Goal: Task Accomplishment & Management: Manage account settings

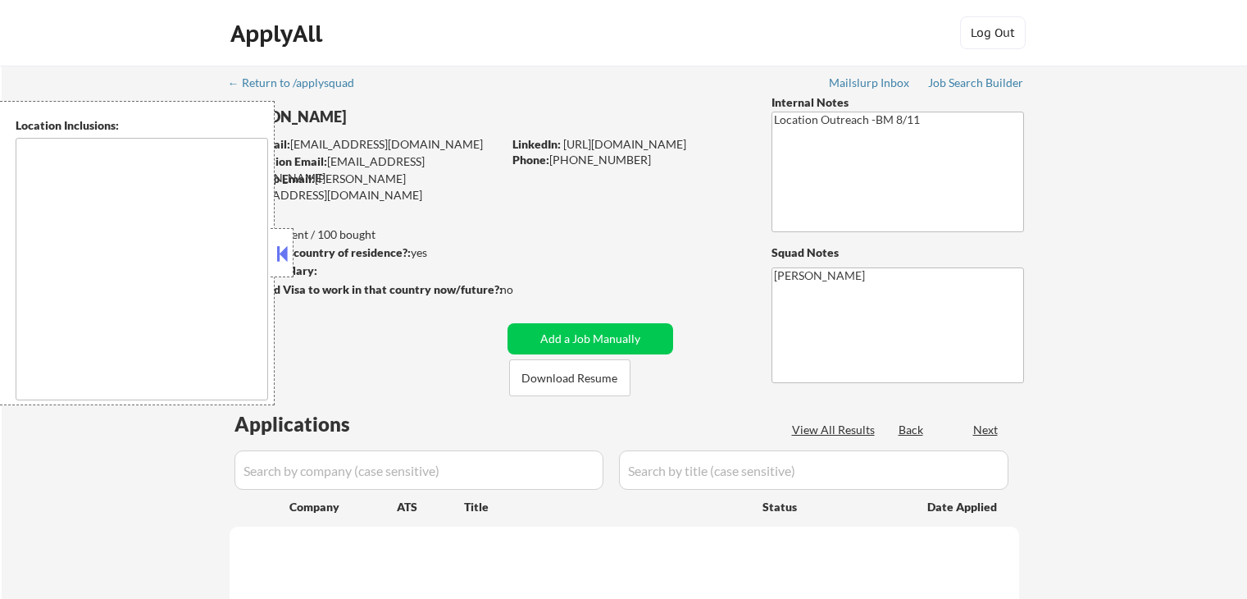
type textarea "[GEOGRAPHIC_DATA], [GEOGRAPHIC_DATA] [GEOGRAPHIC_DATA], [GEOGRAPHIC_DATA] [GEOG…"
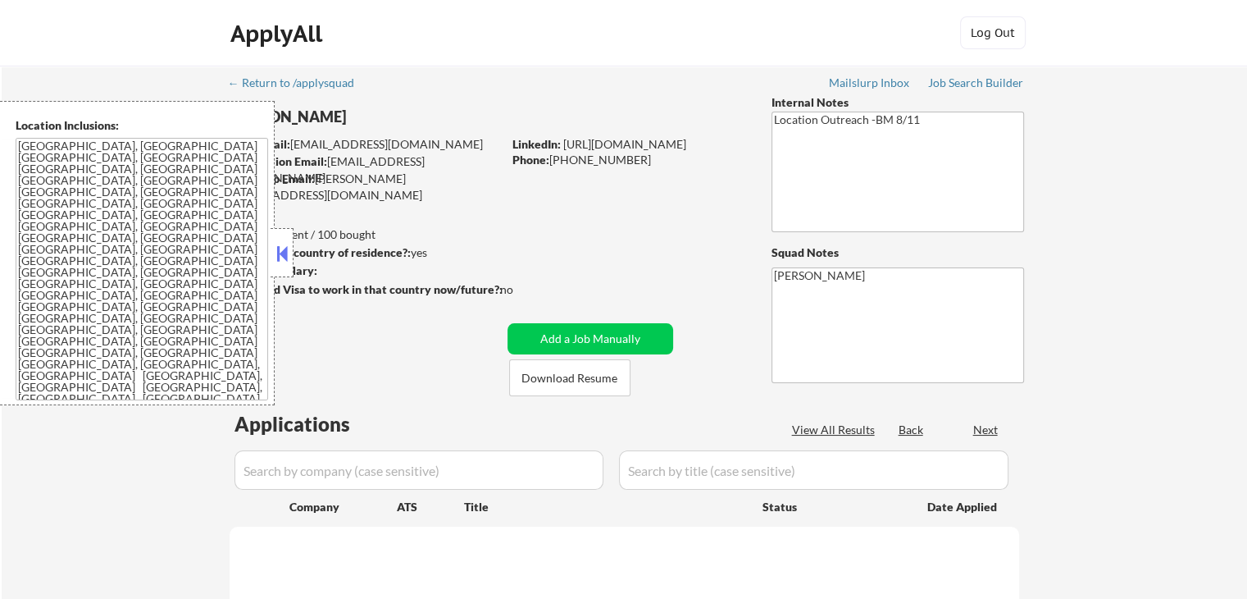
select select ""pending""
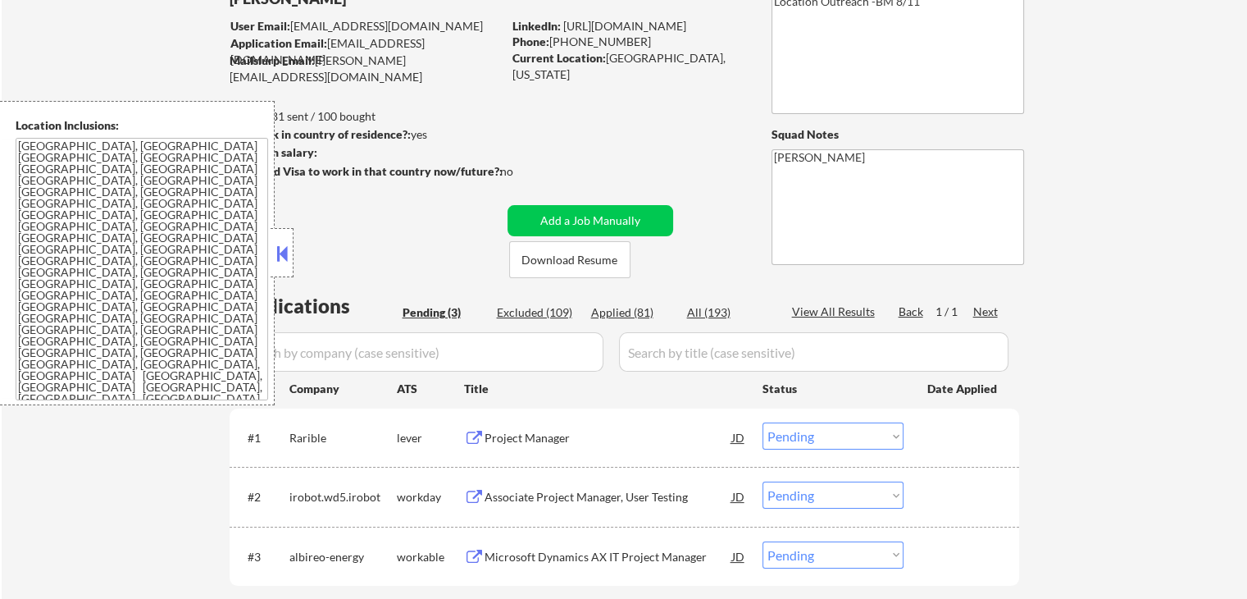
scroll to position [246, 0]
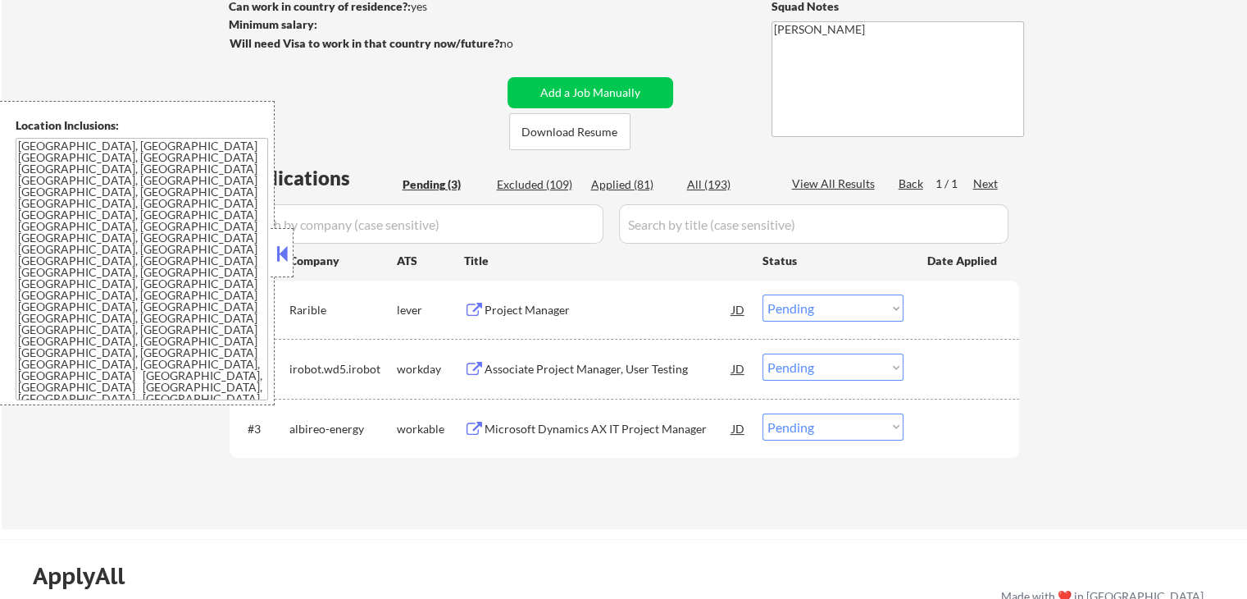
click at [505, 317] on div "Project Manager" at bounding box center [609, 310] width 248 height 16
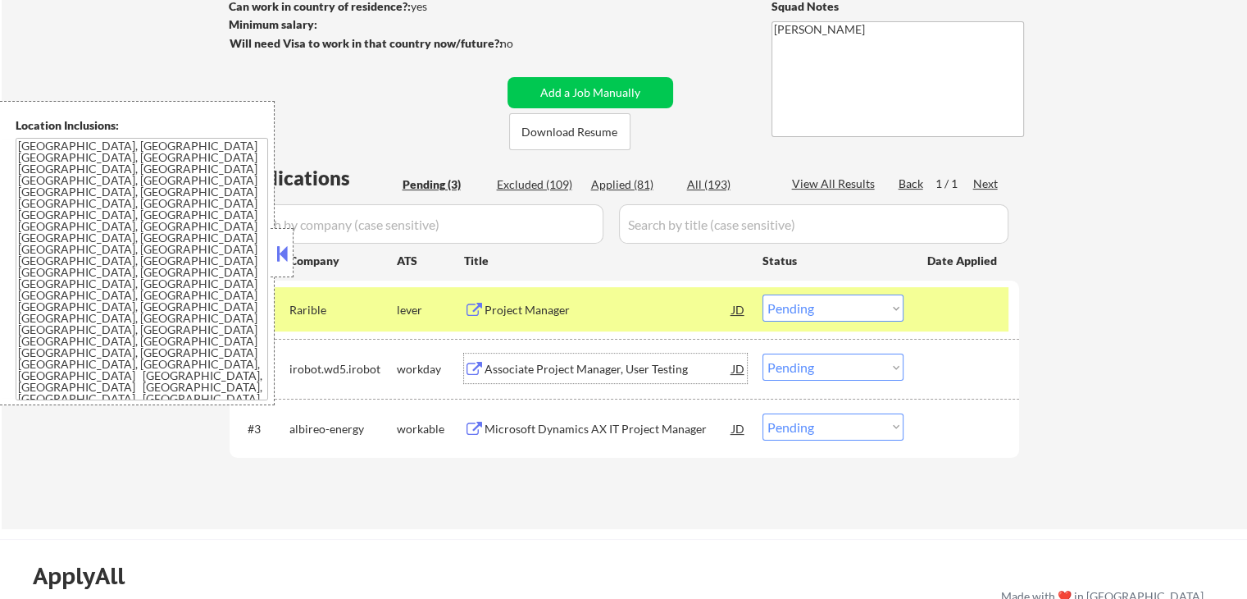
click at [531, 367] on div "Associate Project Manager, User Testing" at bounding box center [609, 369] width 248 height 16
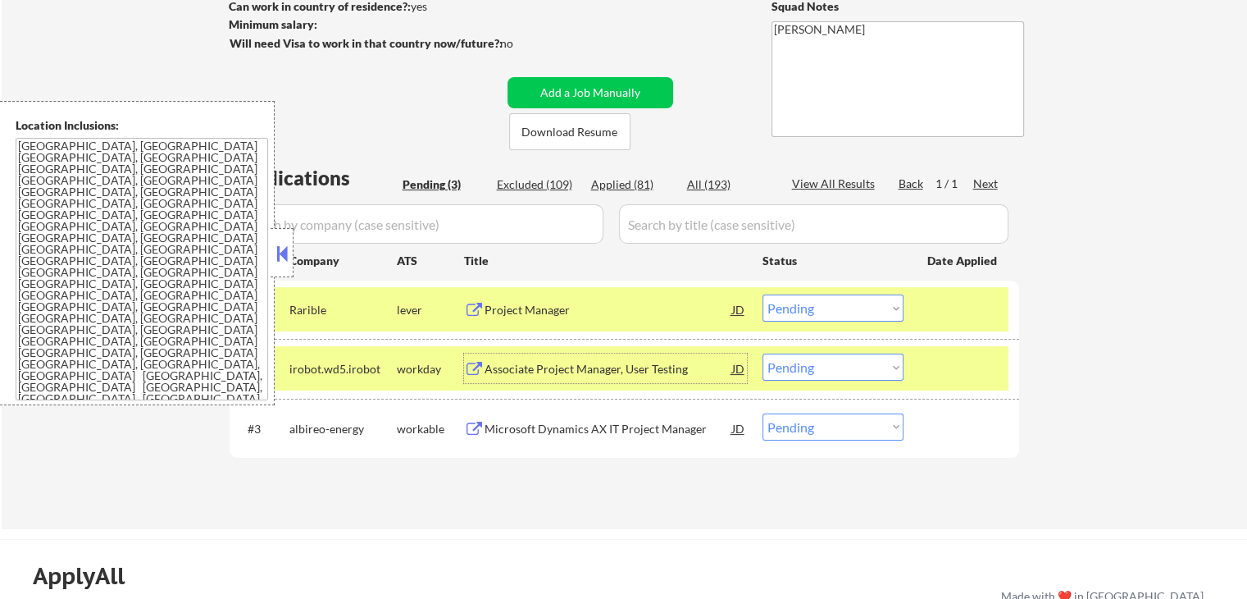
click at [528, 425] on div "Microsoft Dynamics AX IT Project Manager" at bounding box center [609, 429] width 248 height 16
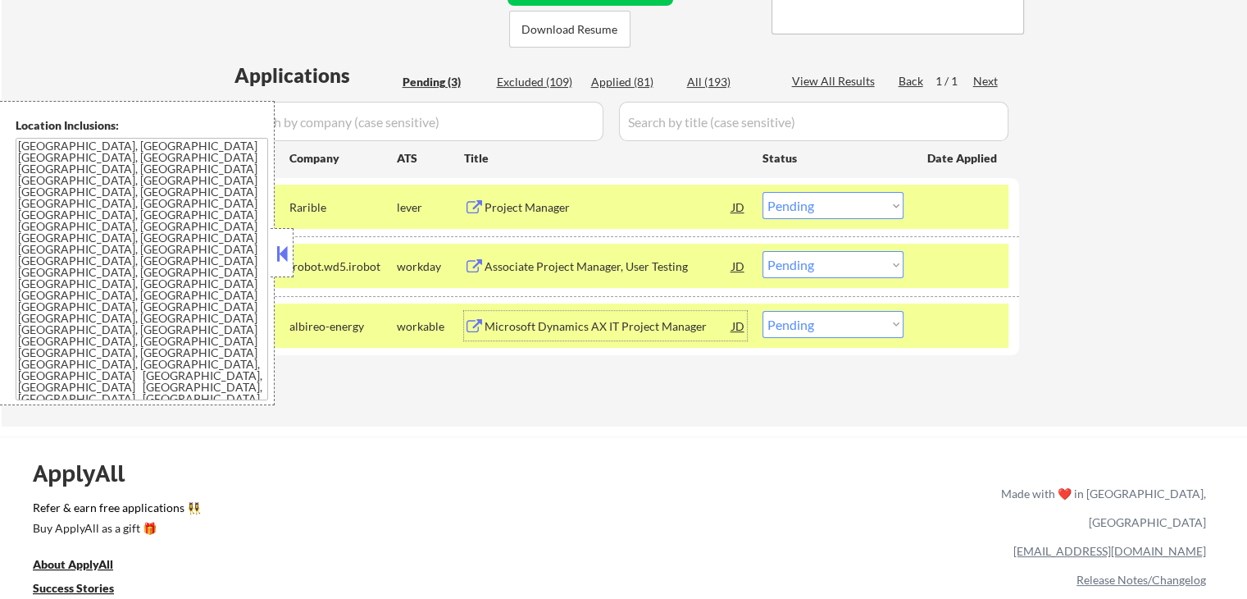
scroll to position [410, 0]
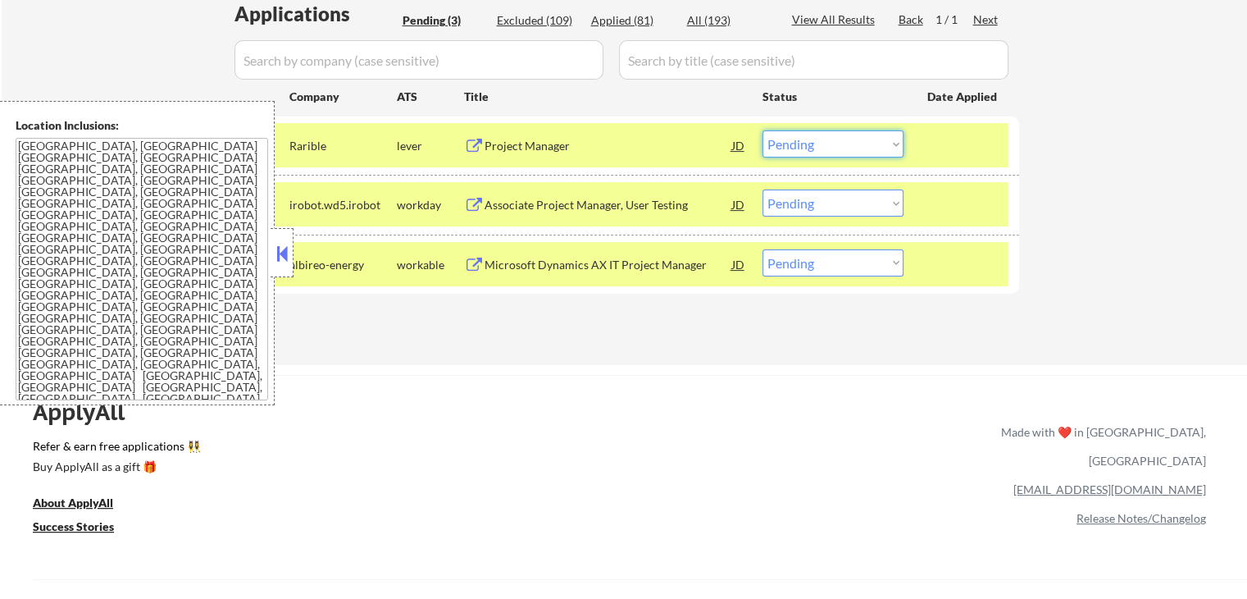
click at [793, 139] on select "Choose an option... Pending Applied Excluded (Questions) Excluded (Expired) Exc…" at bounding box center [833, 143] width 141 height 27
click at [763, 130] on select "Choose an option... Pending Applied Excluded (Questions) Excluded (Expired) Exc…" at bounding box center [833, 143] width 141 height 27
select select ""pending""
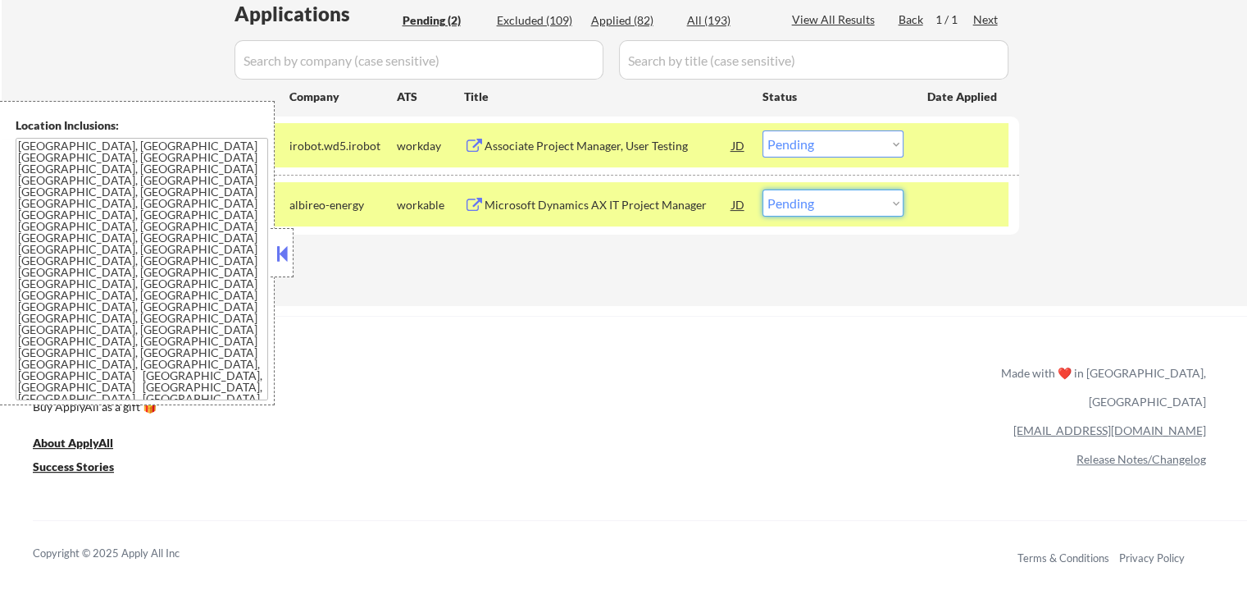
drag, startPoint x: 829, startPoint y: 194, endPoint x: 844, endPoint y: 209, distance: 20.9
click at [830, 194] on select "Choose an option... Pending Applied Excluded (Questions) Excluded (Expired) Exc…" at bounding box center [833, 202] width 141 height 27
select select ""excluded""
click at [763, 189] on select "Choose an option... Pending Applied Excluded (Questions) Excluded (Expired) Exc…" at bounding box center [833, 202] width 141 height 27
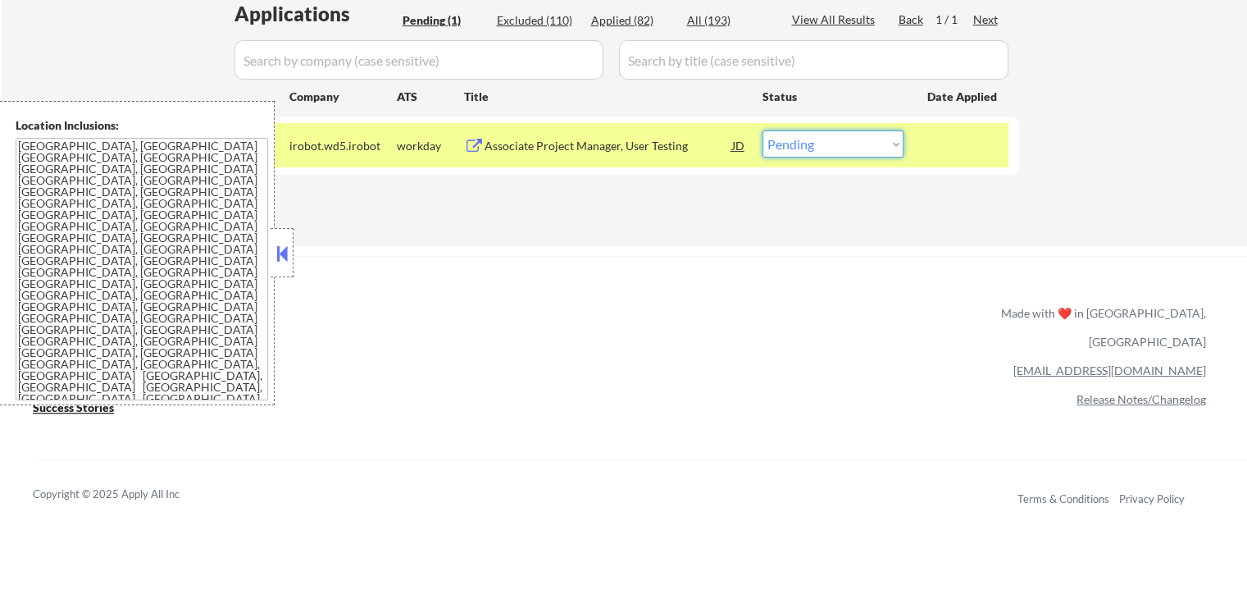
click at [827, 145] on select "Choose an option... Pending Applied Excluded (Questions) Excluded (Expired) Exc…" at bounding box center [833, 143] width 141 height 27
select select ""applied""
click at [763, 130] on select "Choose an option... Pending Applied Excluded (Questions) Excluded (Expired) Exc…" at bounding box center [833, 143] width 141 height 27
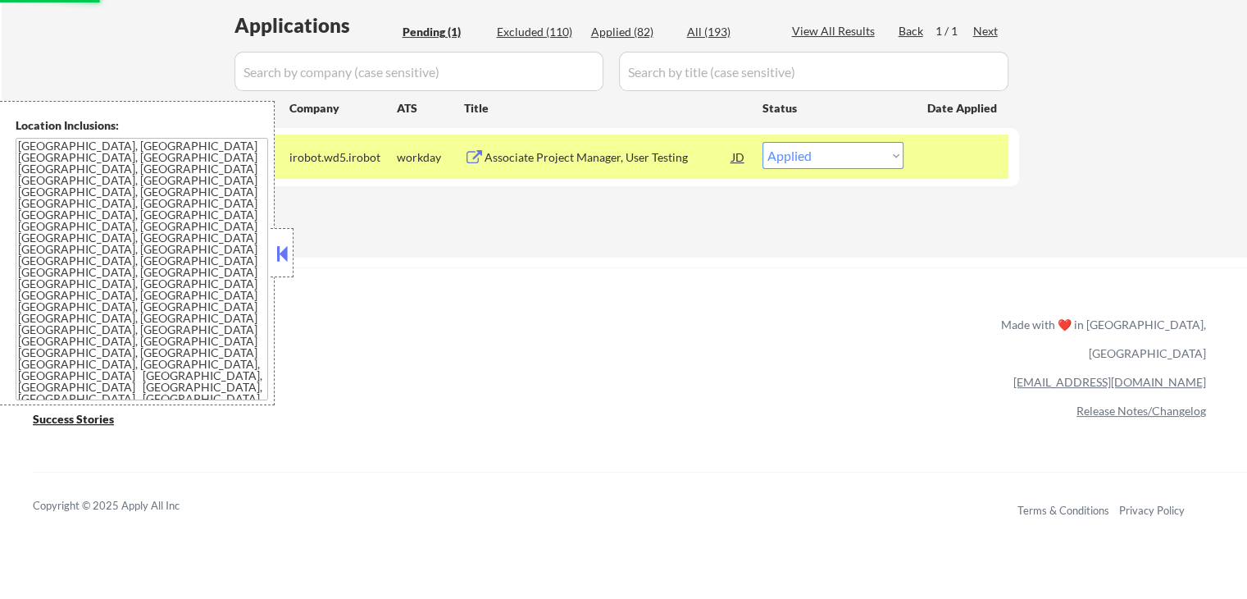
scroll to position [246, 0]
